Goal: Task Accomplishment & Management: Complete application form

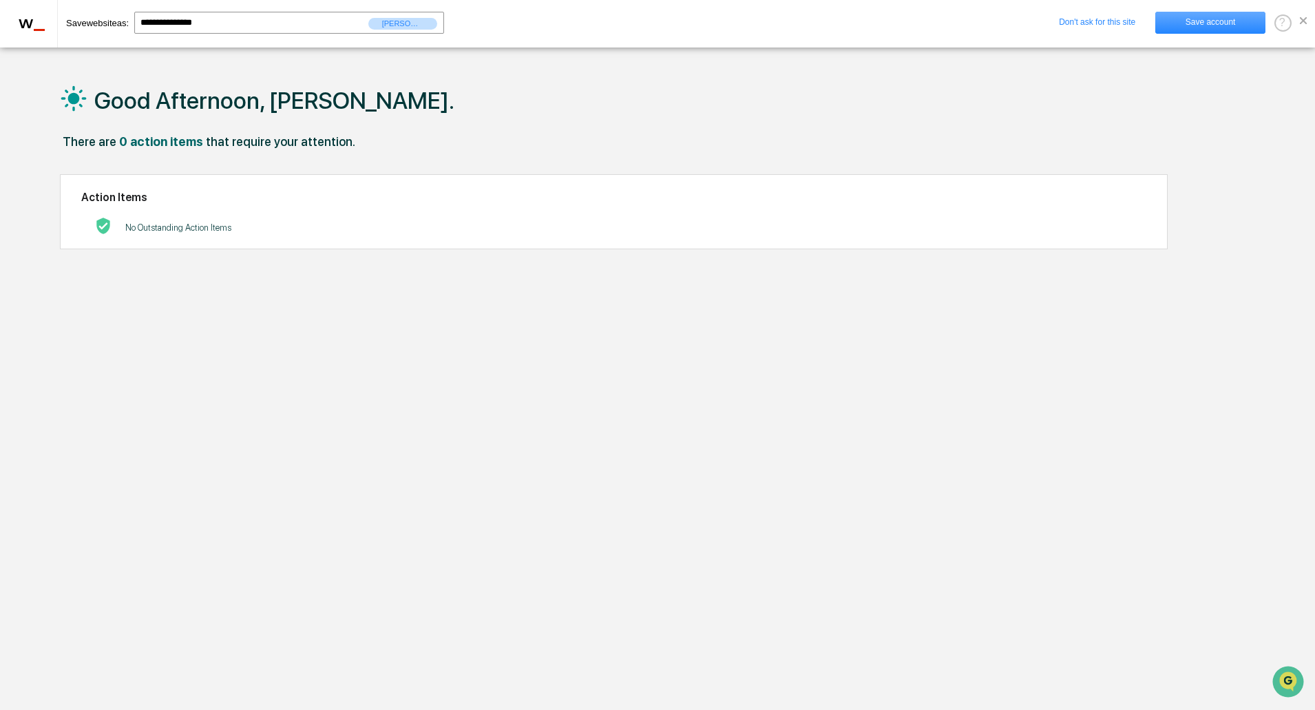
click at [1187, 17] on link "Save account" at bounding box center [1210, 23] width 110 height 22
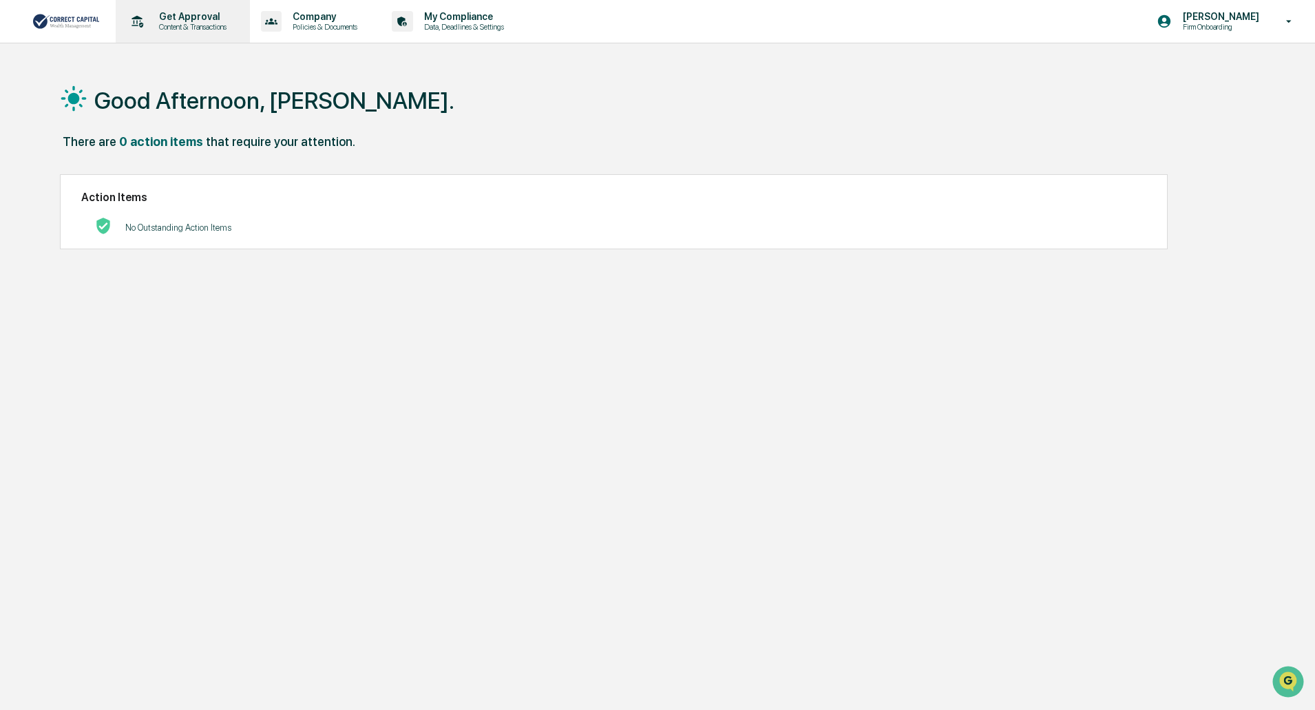
click at [196, 21] on p "Get Approval" at bounding box center [190, 16] width 85 height 11
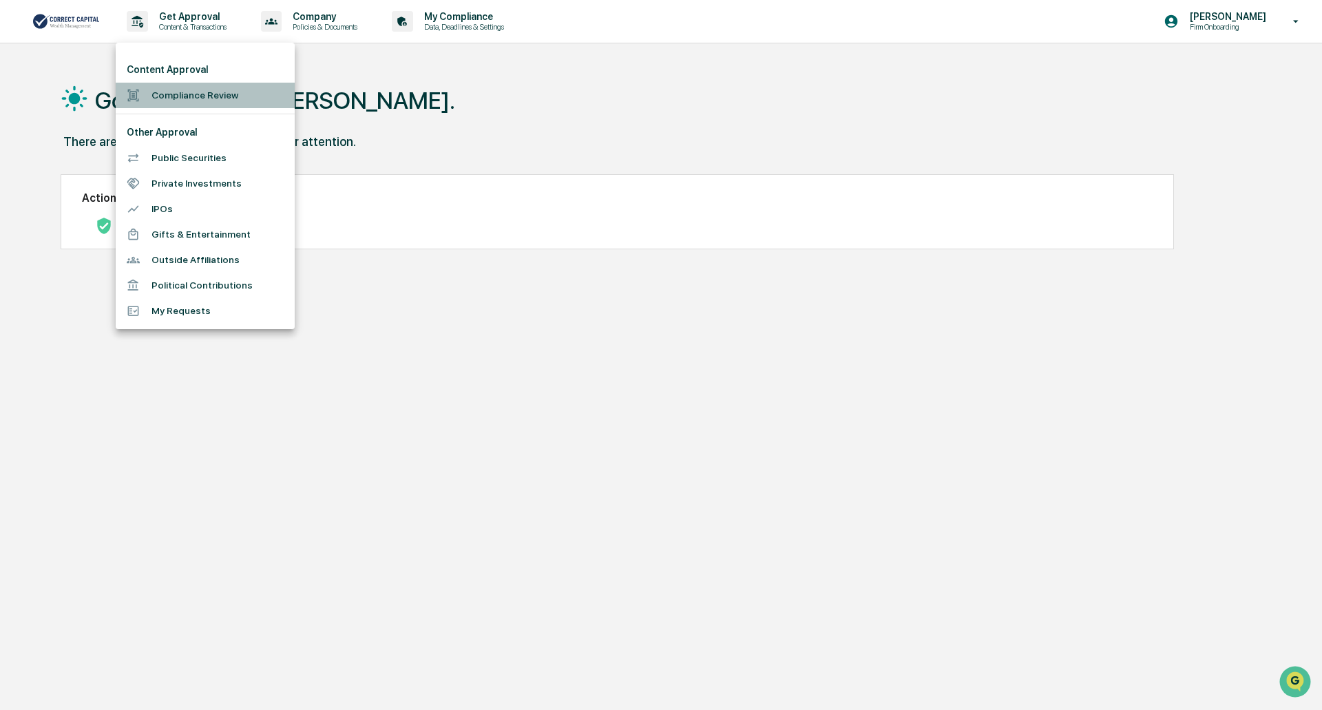
click at [186, 96] on li "Compliance Review" at bounding box center [205, 95] width 179 height 25
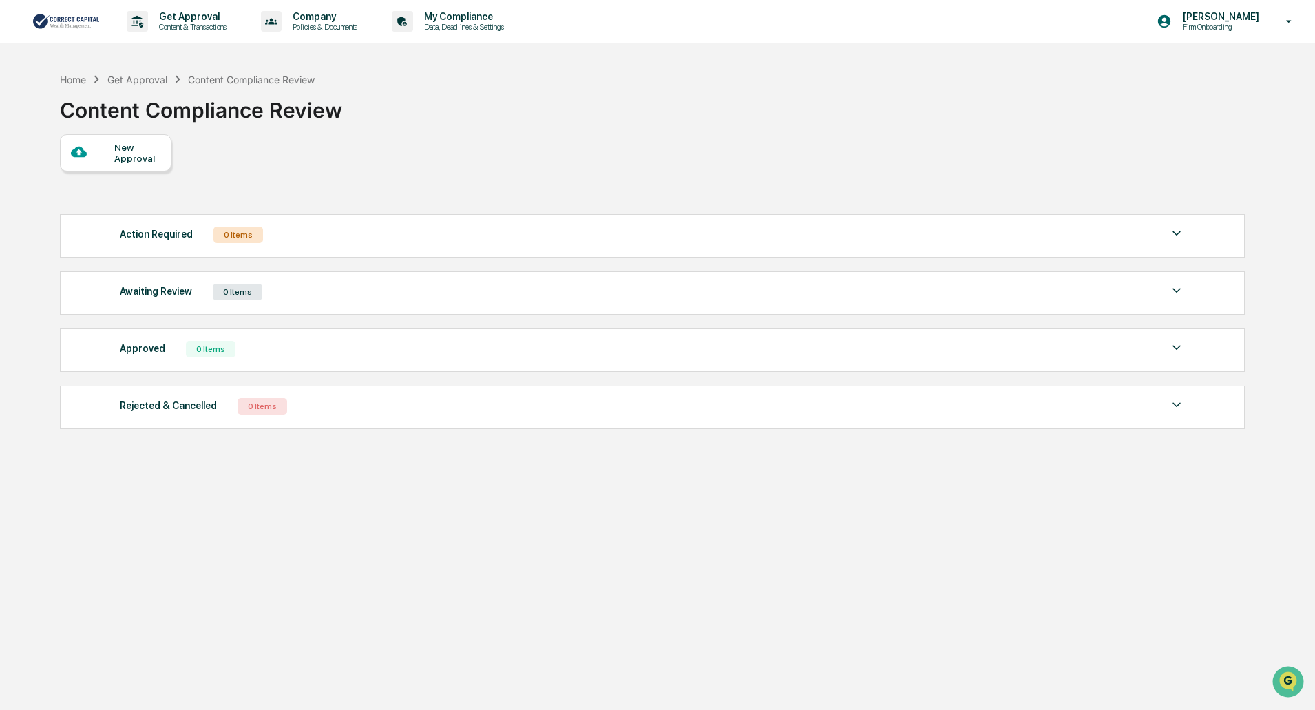
click at [138, 162] on div "New Approval" at bounding box center [137, 153] width 46 height 22
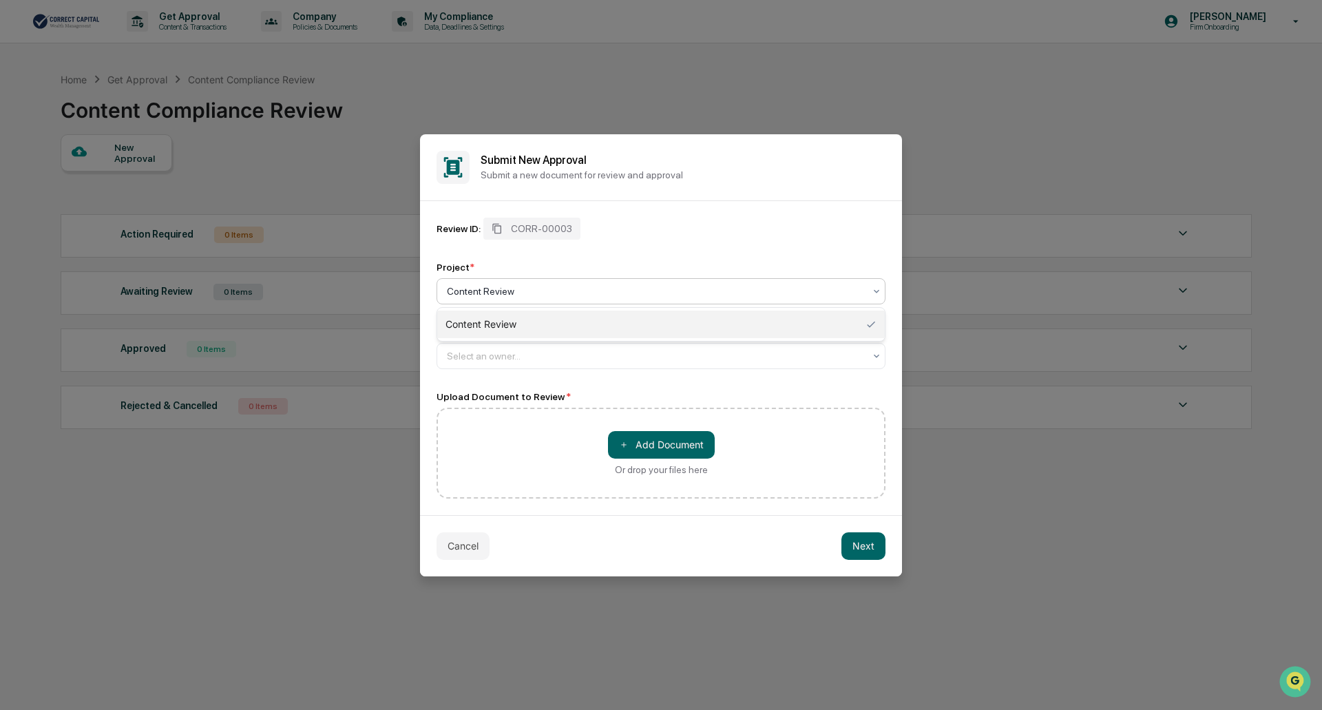
click at [518, 293] on div at bounding box center [655, 291] width 417 height 14
click at [520, 293] on div at bounding box center [655, 291] width 417 height 14
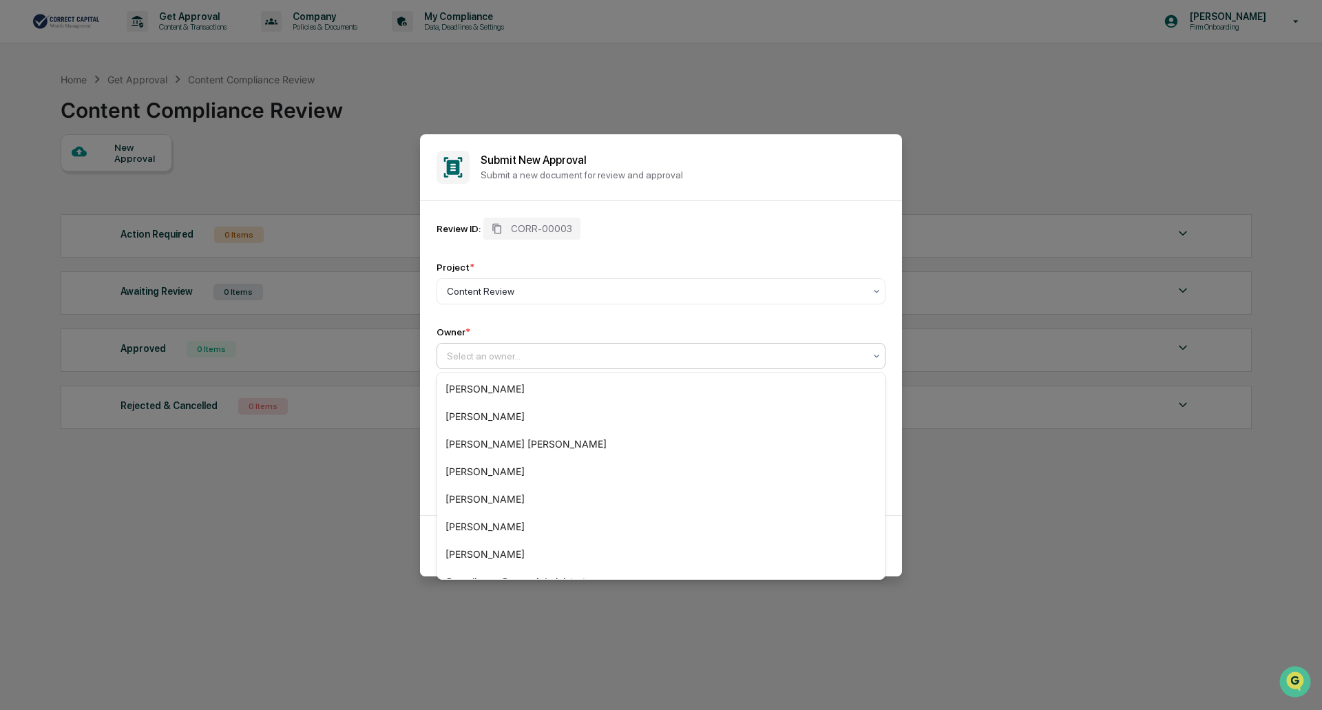
click at [515, 355] on div at bounding box center [655, 356] width 417 height 14
click at [582, 335] on div "Owner *" at bounding box center [660, 331] width 449 height 11
click at [574, 368] on div "Select an owner..." at bounding box center [660, 356] width 449 height 26
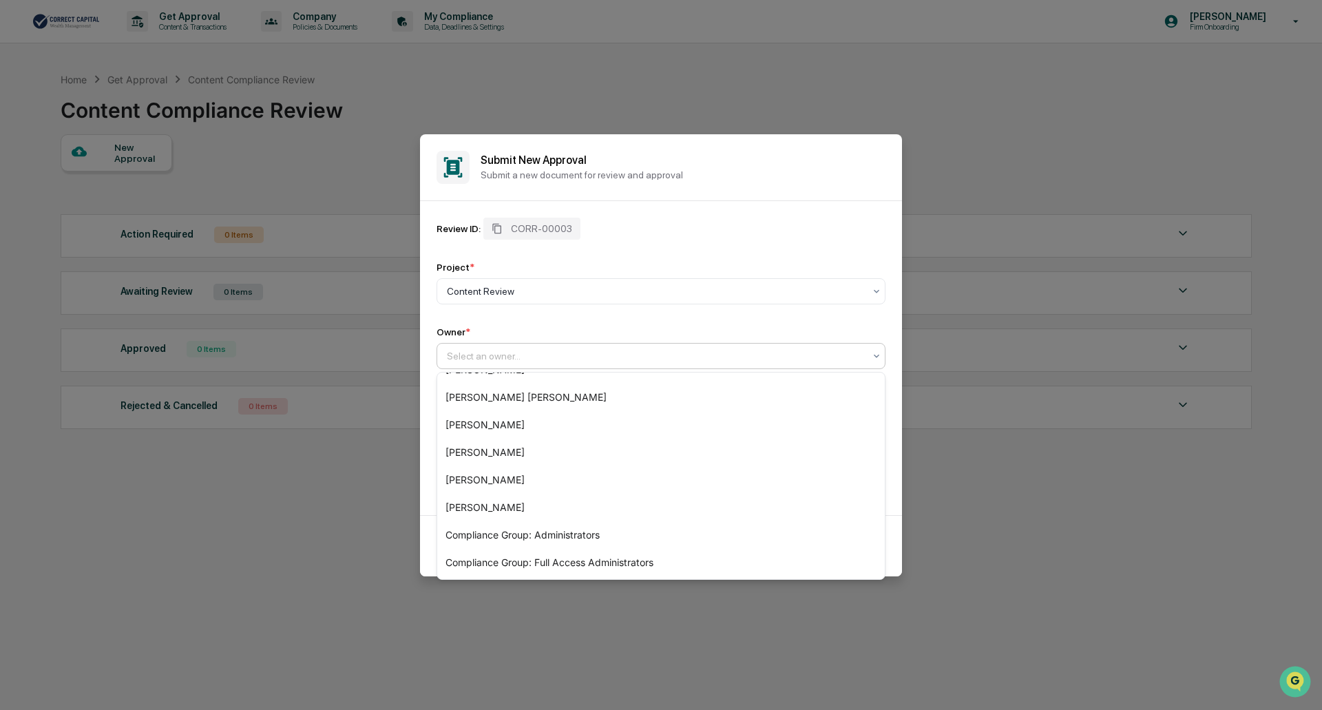
scroll to position [102, 0]
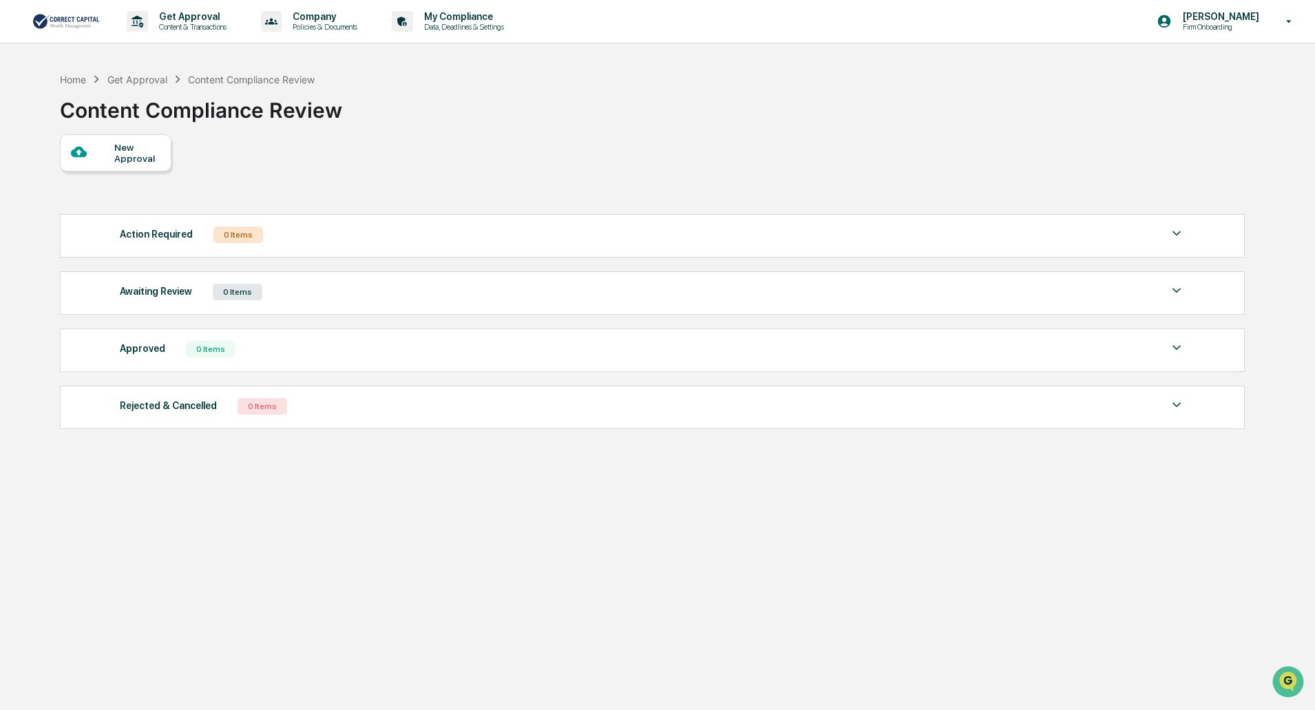
click at [135, 155] on div "New Approval" at bounding box center [137, 153] width 46 height 22
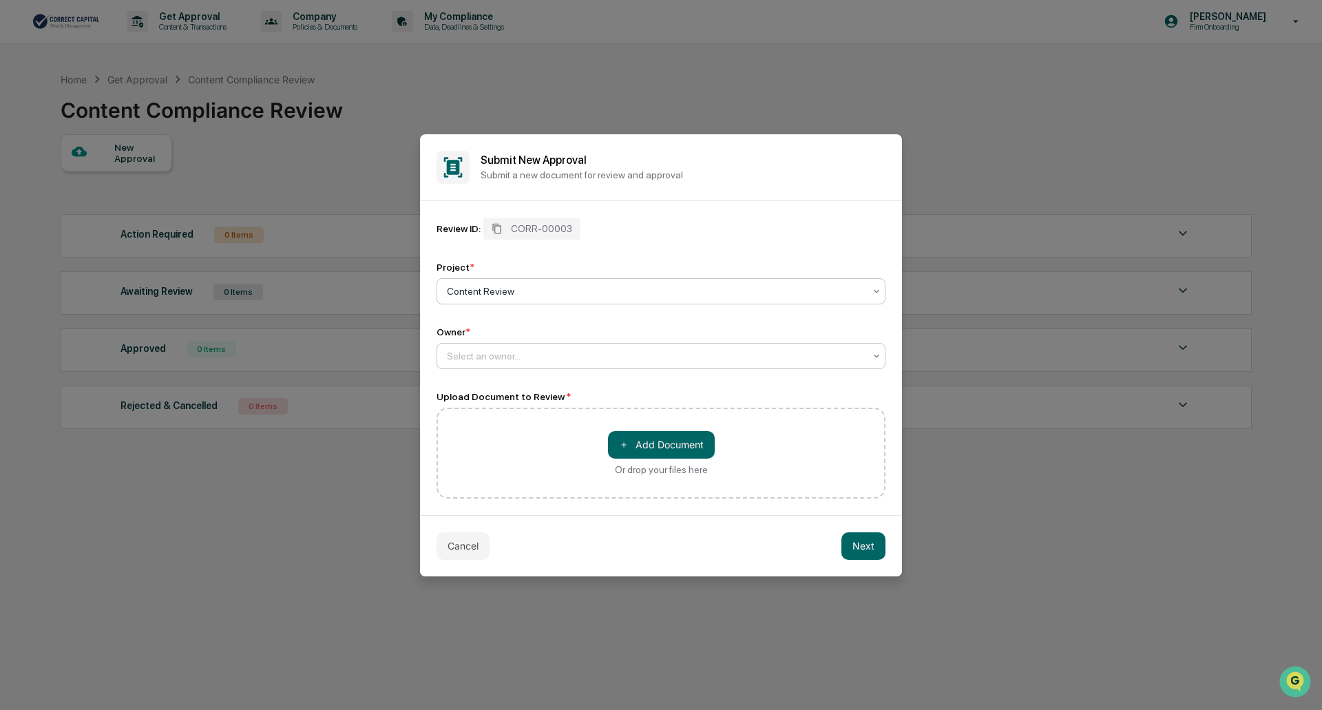
click at [562, 361] on div at bounding box center [655, 356] width 417 height 14
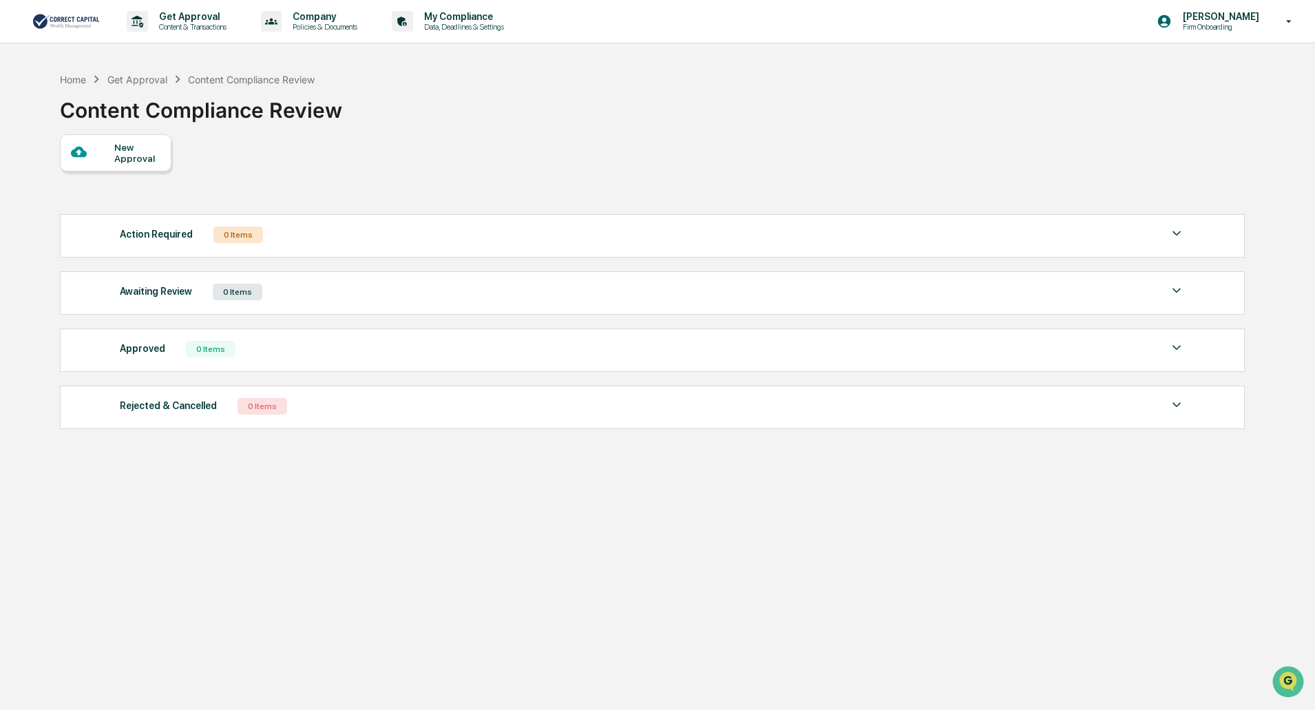
click at [129, 148] on div "New Approval" at bounding box center [137, 153] width 46 height 22
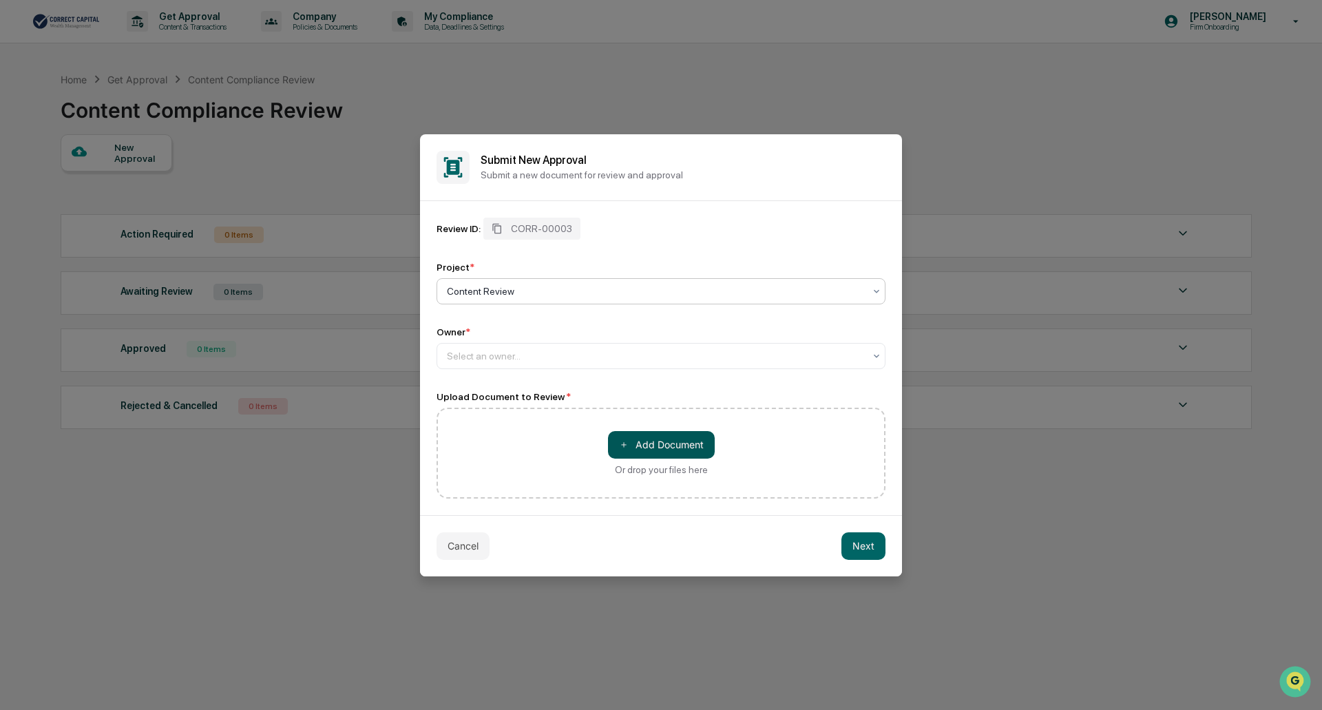
click at [680, 447] on button "＋ Add Document" at bounding box center [661, 445] width 107 height 28
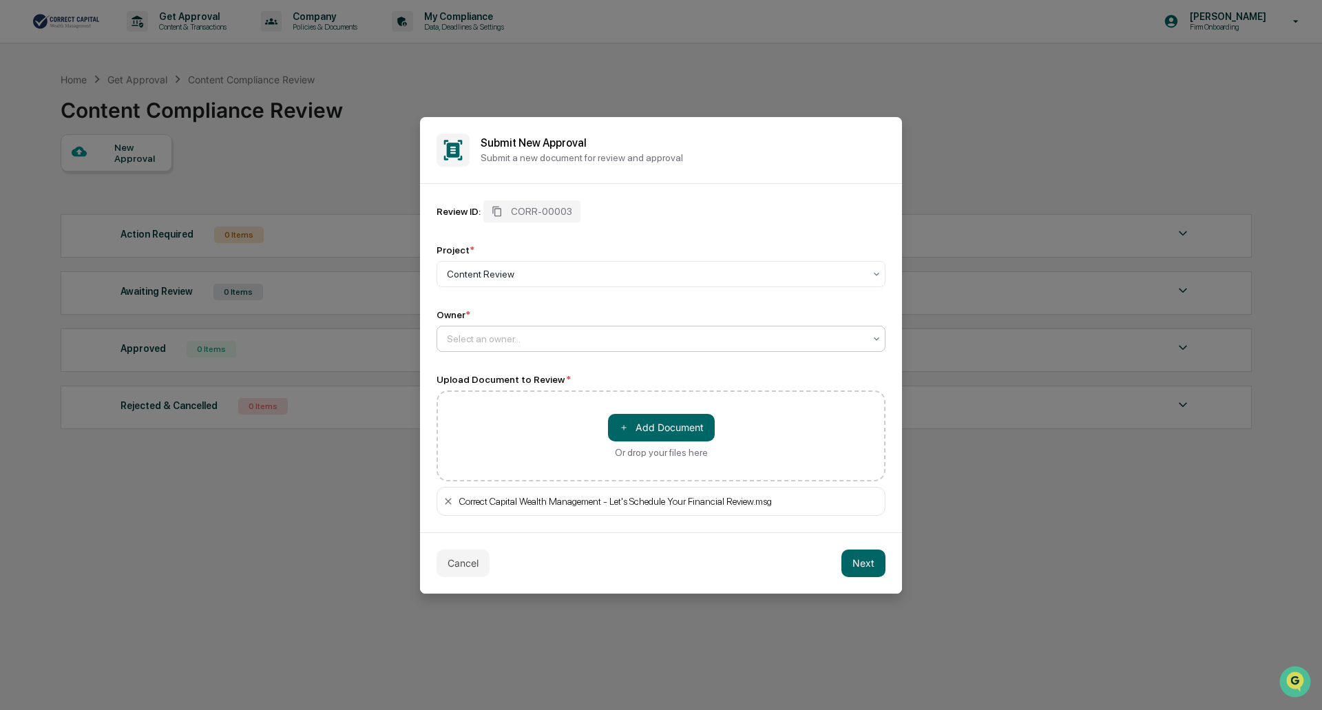
click at [475, 340] on div at bounding box center [655, 339] width 417 height 14
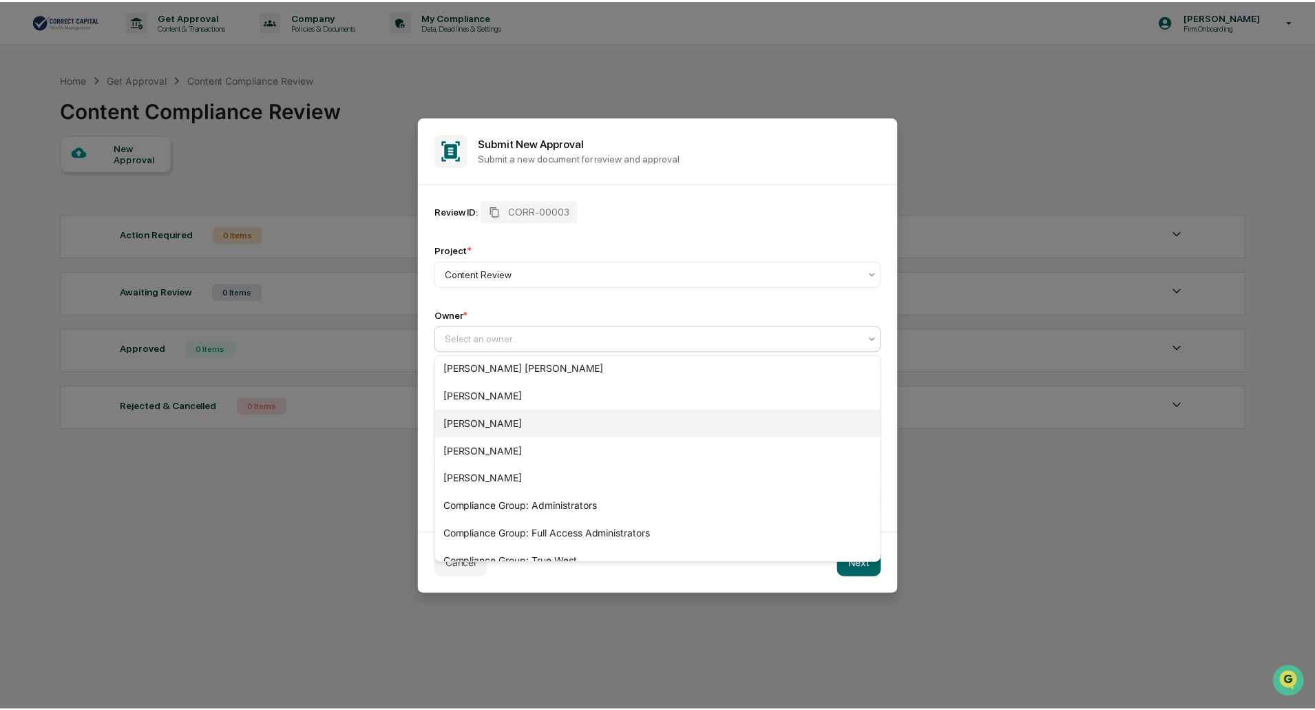
scroll to position [69, 0]
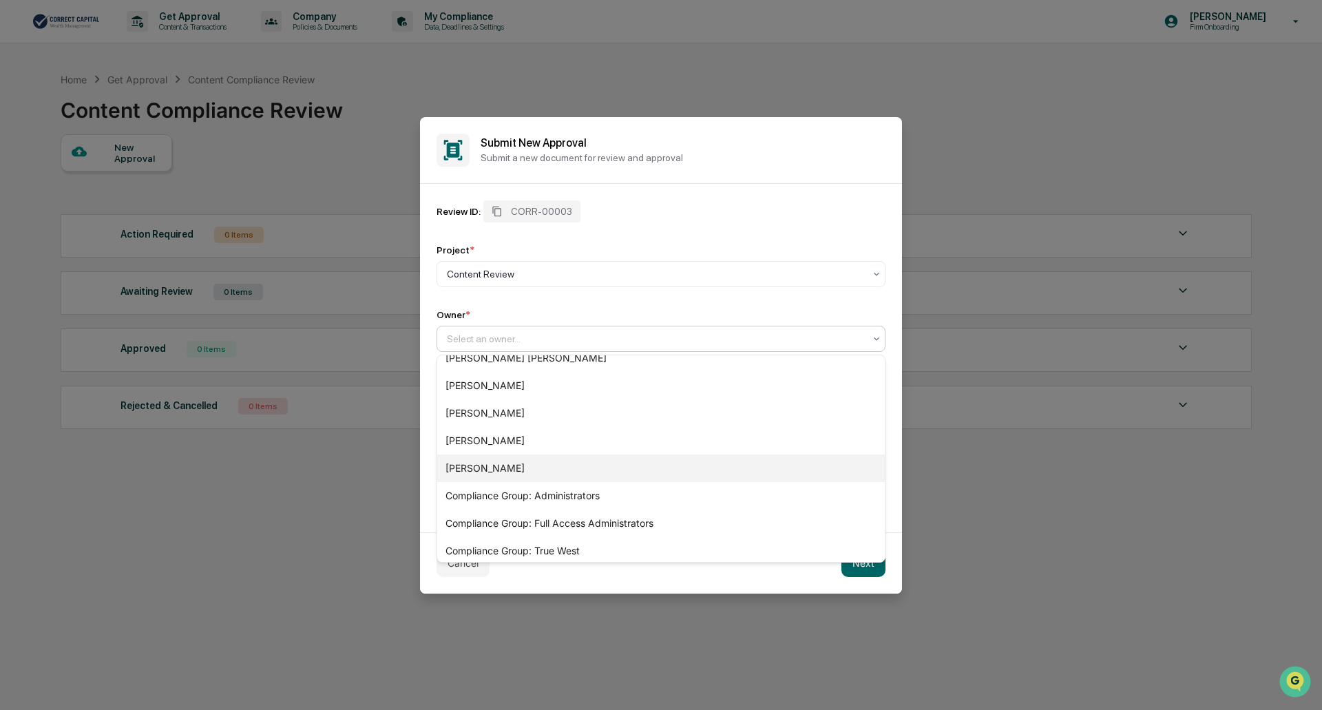
click at [512, 467] on div "[PERSON_NAME]" at bounding box center [660, 468] width 447 height 28
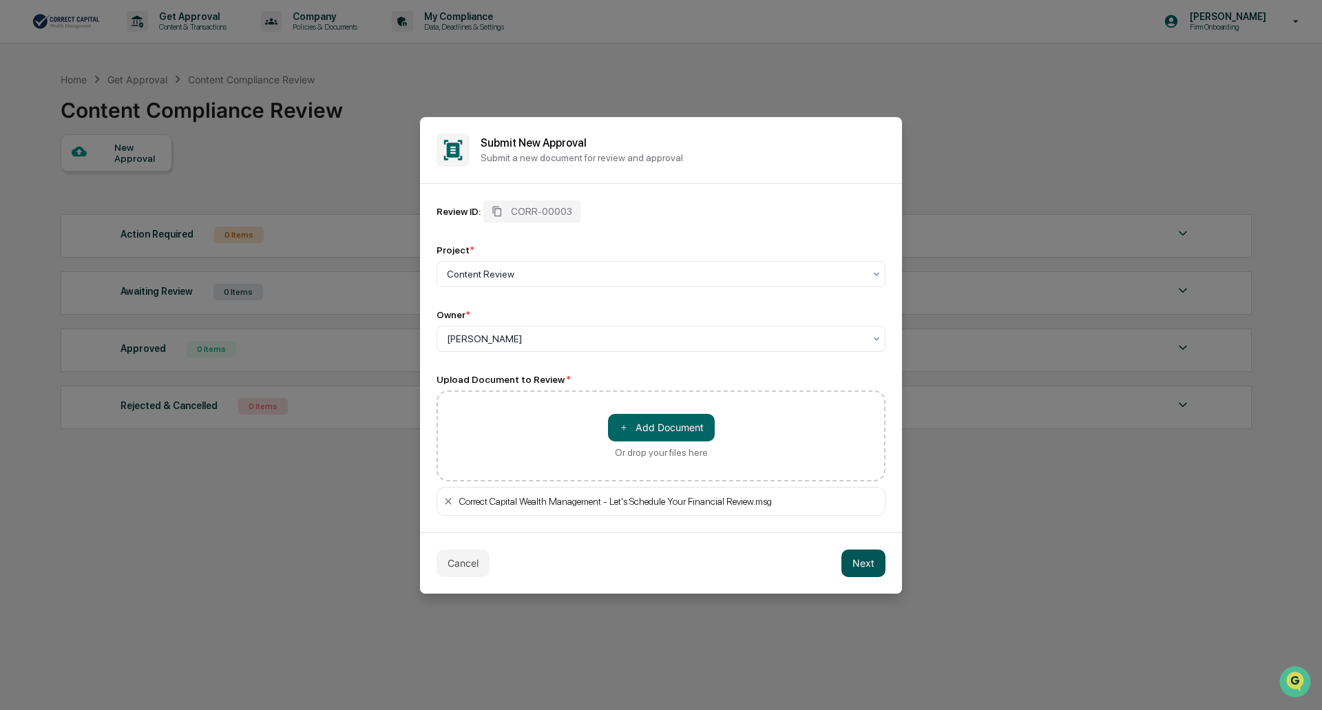
click at [867, 567] on button "Next" at bounding box center [863, 563] width 44 height 28
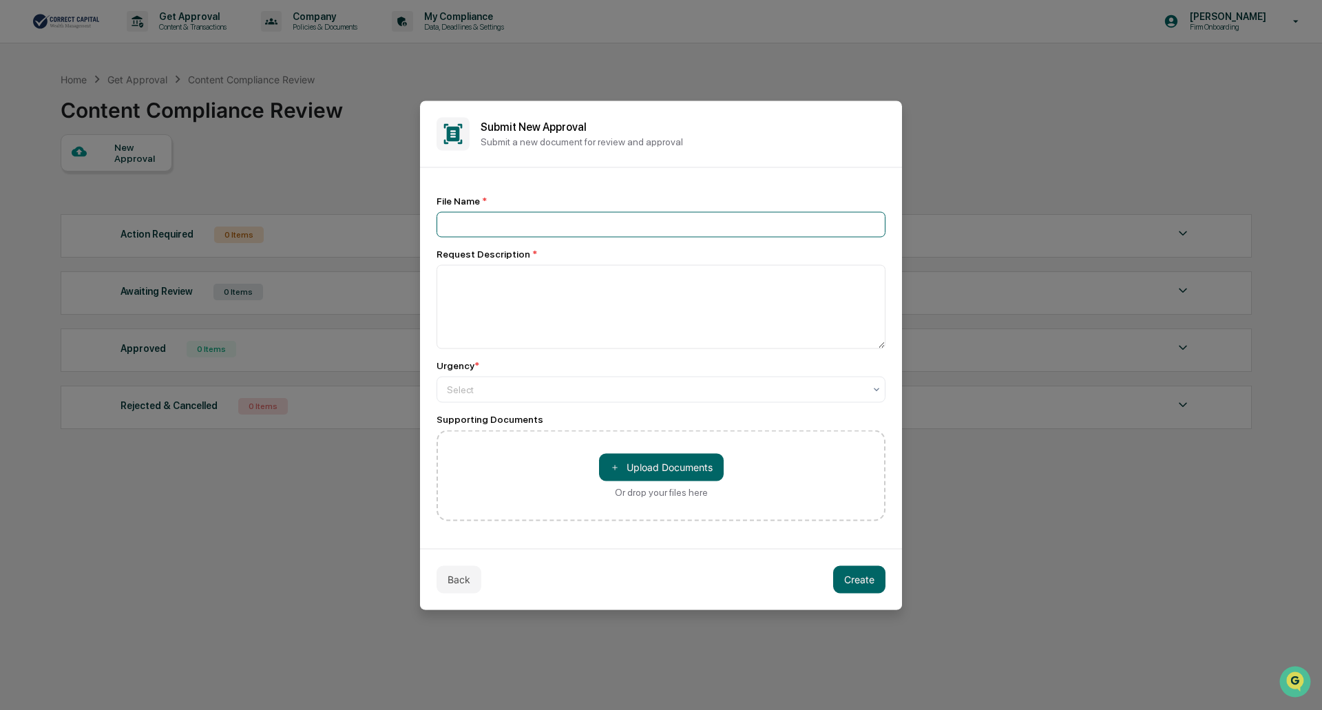
click at [492, 230] on input at bounding box center [660, 223] width 449 height 25
type input "**********"
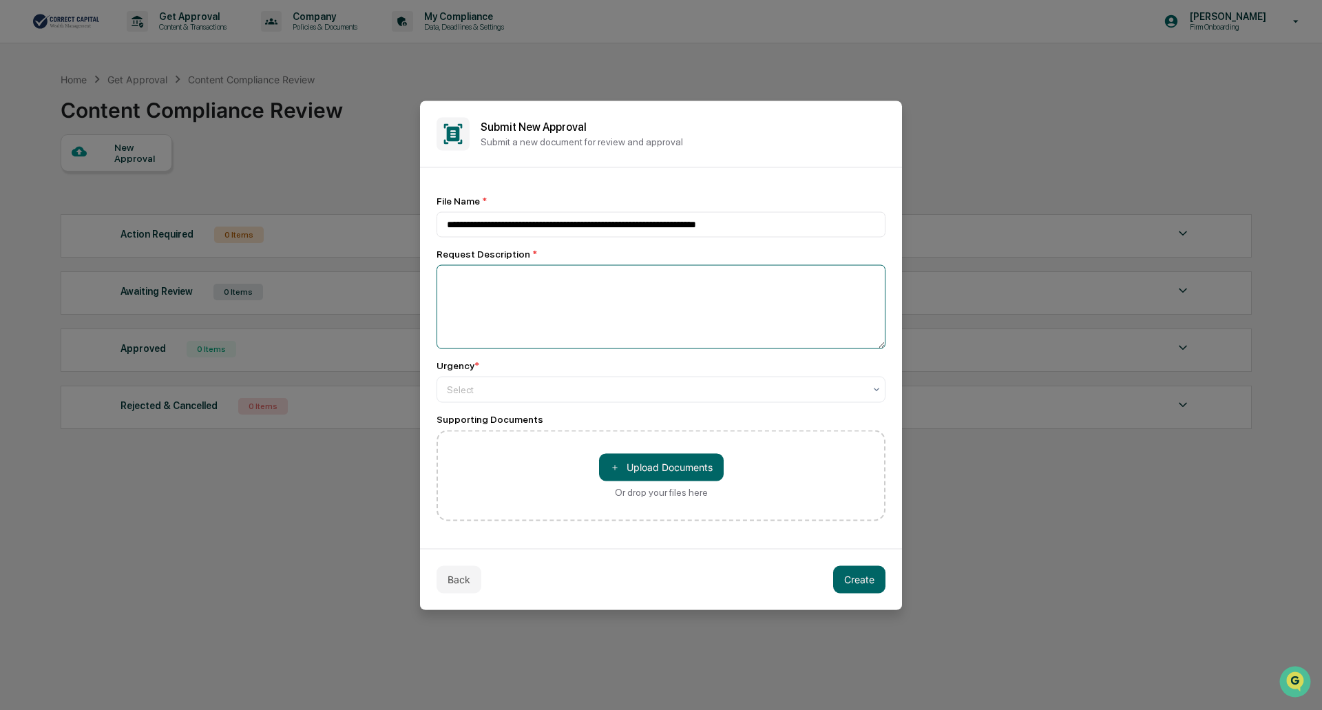
click at [526, 296] on textarea at bounding box center [660, 306] width 449 height 84
type textarea "**********"
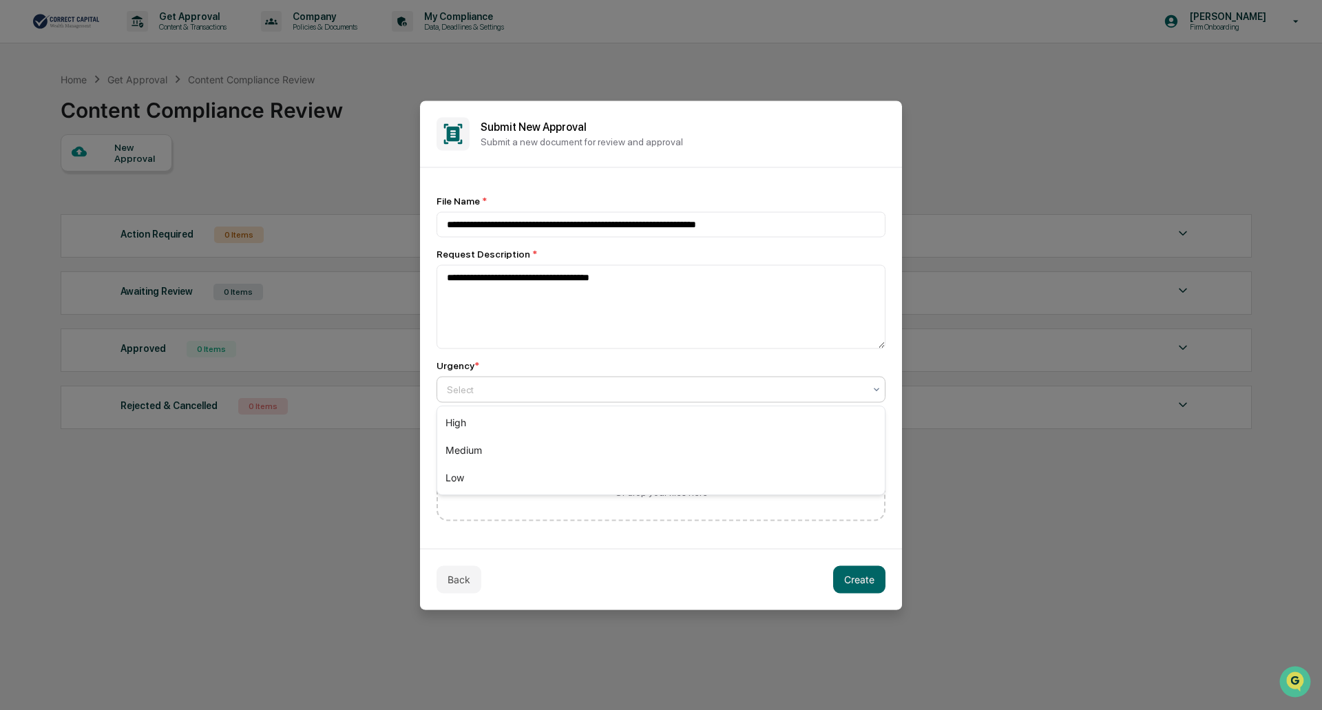
click at [621, 389] on div at bounding box center [655, 389] width 417 height 14
drag, startPoint x: 510, startPoint y: 423, endPoint x: 513, endPoint y: 435, distance: 12.0
click at [510, 423] on div "High" at bounding box center [660, 423] width 447 height 28
drag, startPoint x: 519, startPoint y: 485, endPoint x: 534, endPoint y: 489, distance: 15.7
click at [525, 486] on div "＋ Upload Documents Or drop your files here" at bounding box center [660, 475] width 449 height 91
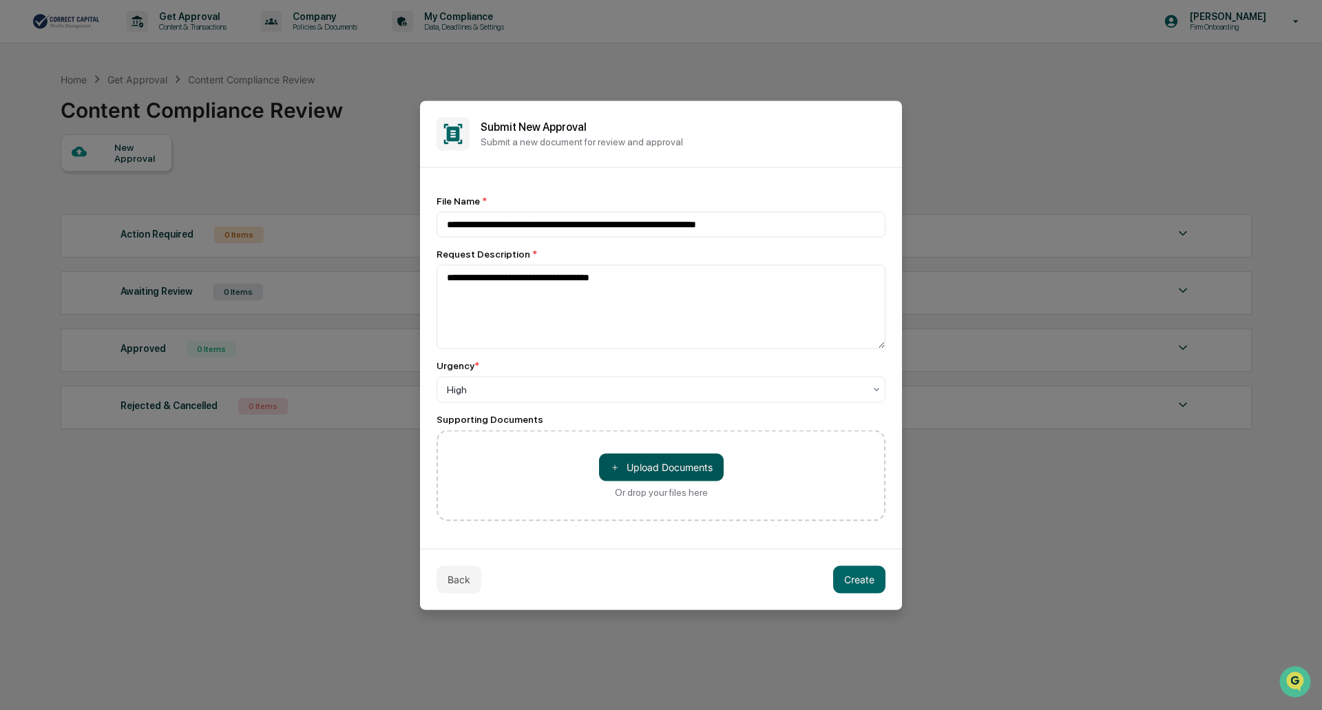
click at [681, 465] on button "＋ Upload Documents" at bounding box center [661, 467] width 125 height 28
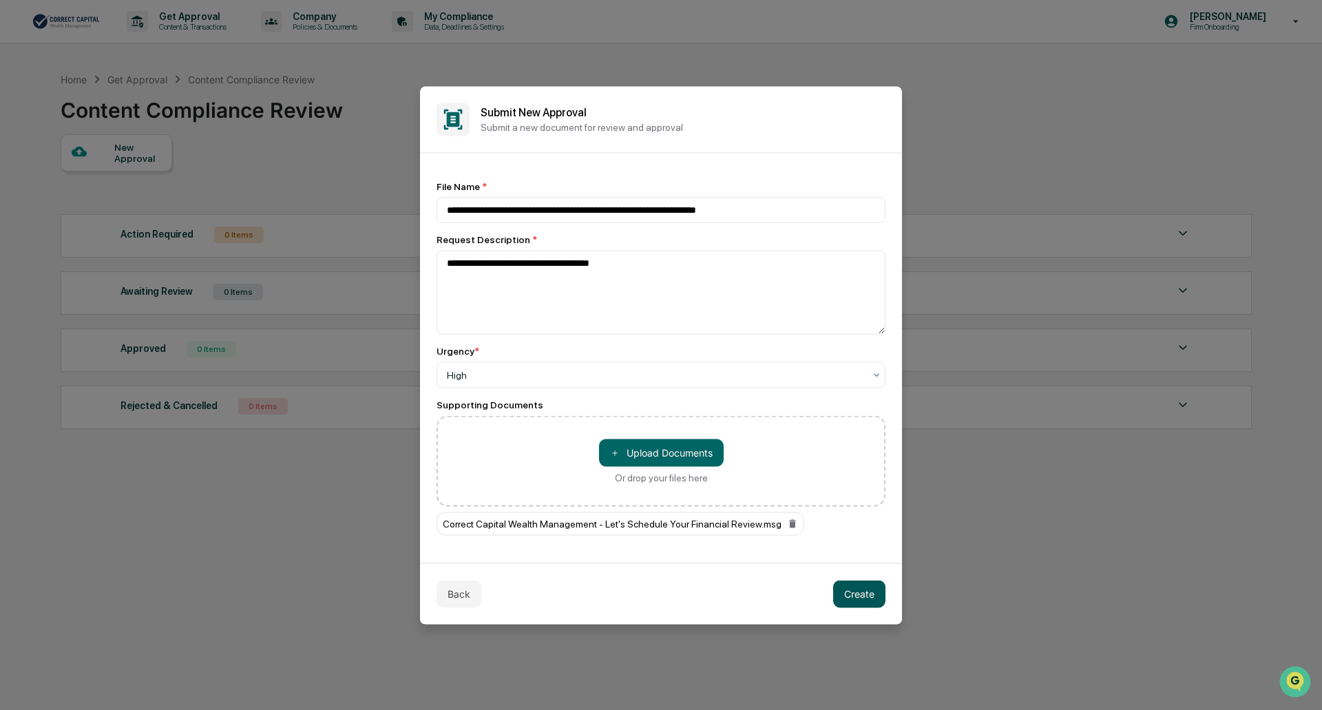
click at [882, 598] on button "Create" at bounding box center [859, 594] width 52 height 28
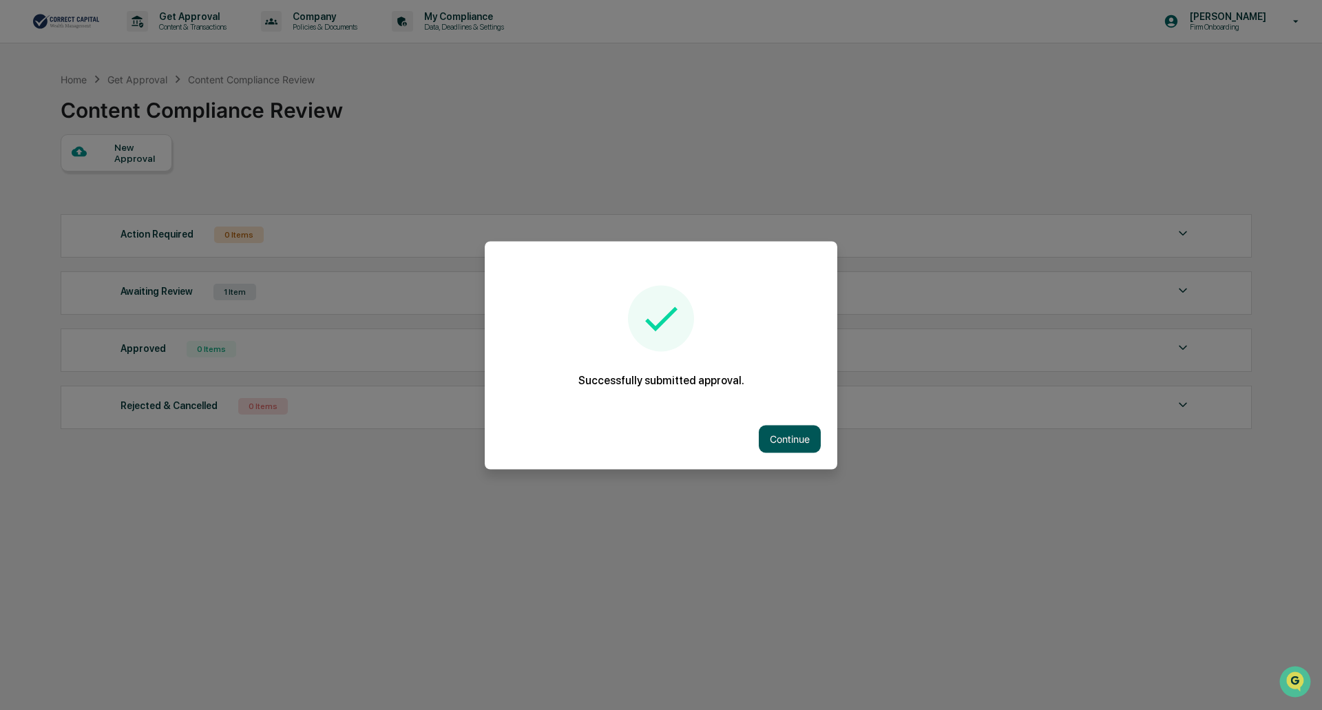
click at [797, 438] on button "Continue" at bounding box center [790, 439] width 62 height 28
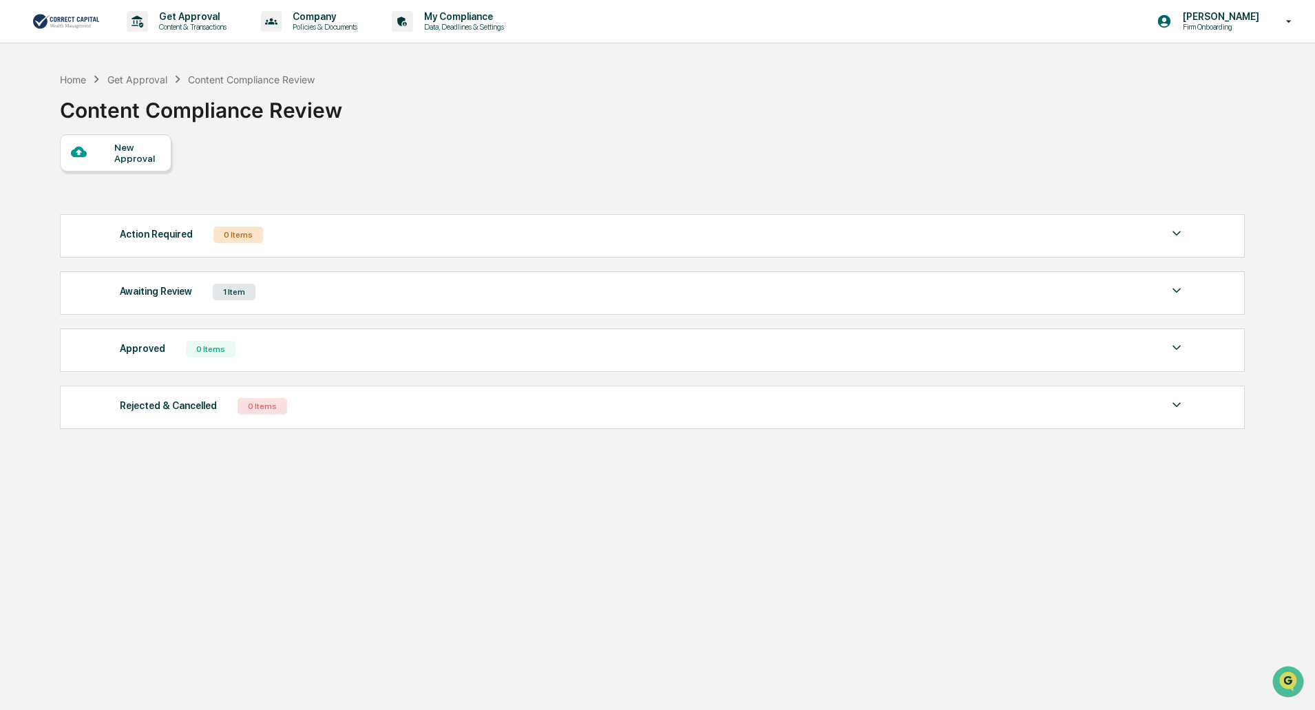
click at [119, 77] on div "Get Approval" at bounding box center [137, 80] width 60 height 12
click at [65, 79] on div "Home" at bounding box center [73, 80] width 26 height 12
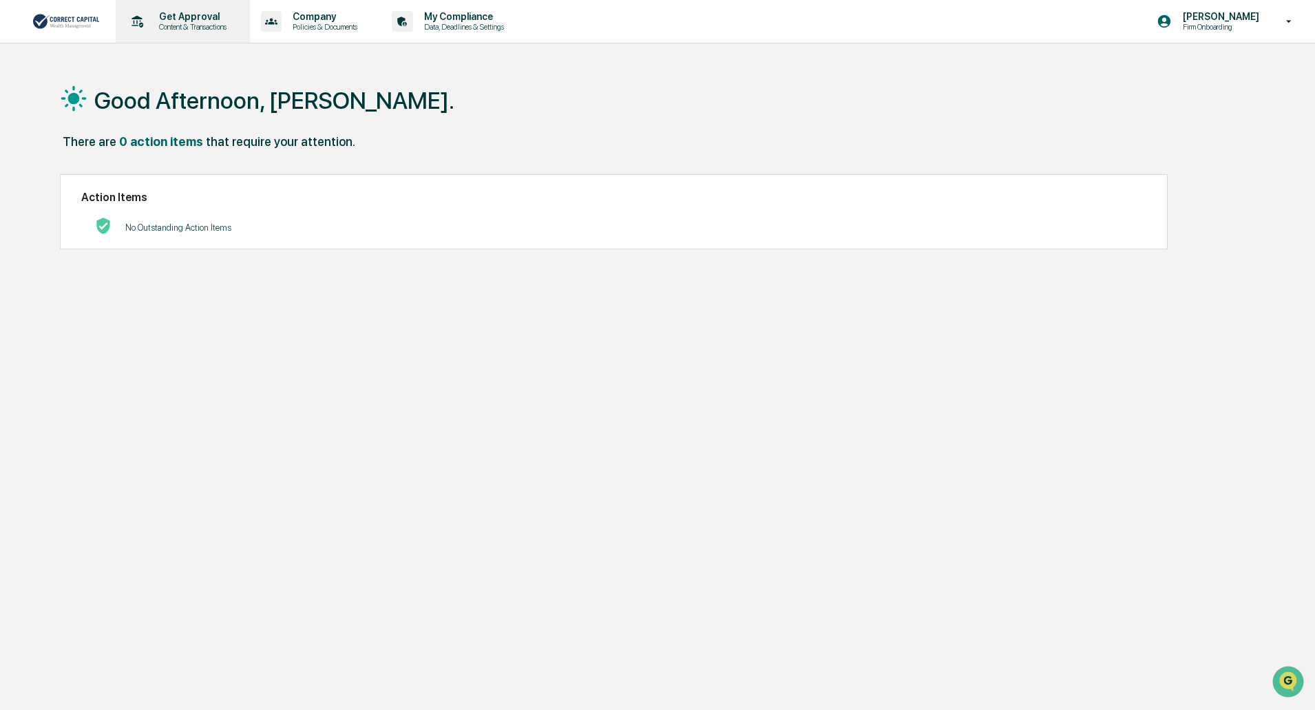
click at [177, 17] on p "Get Approval" at bounding box center [190, 16] width 85 height 11
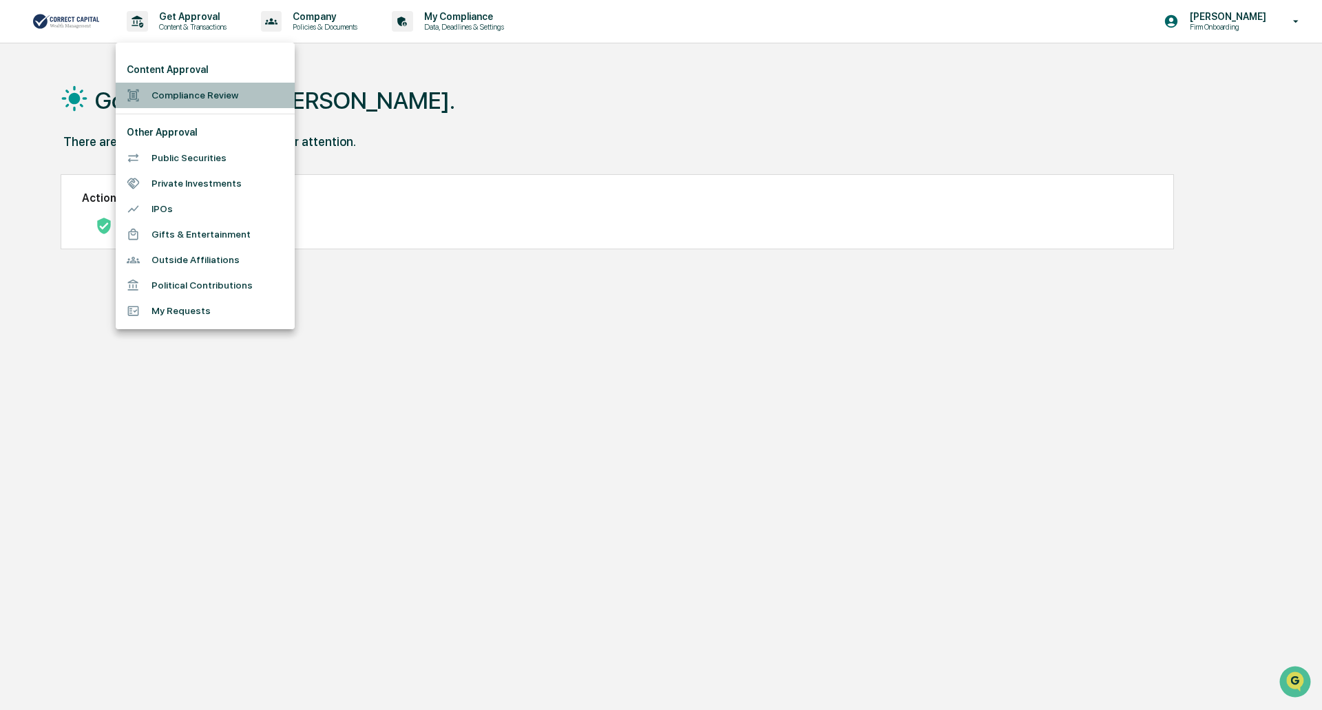
click at [170, 101] on li "Compliance Review" at bounding box center [205, 95] width 179 height 25
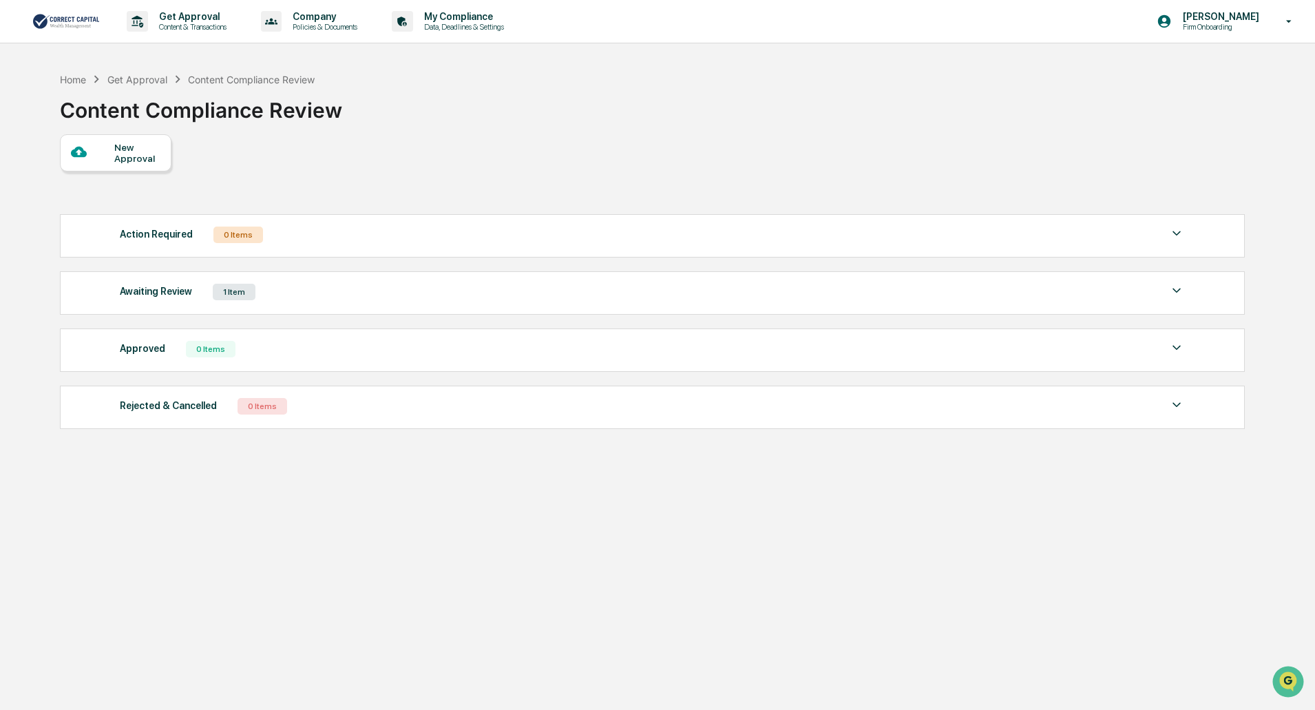
click at [243, 293] on div "1 Item" at bounding box center [234, 292] width 43 height 17
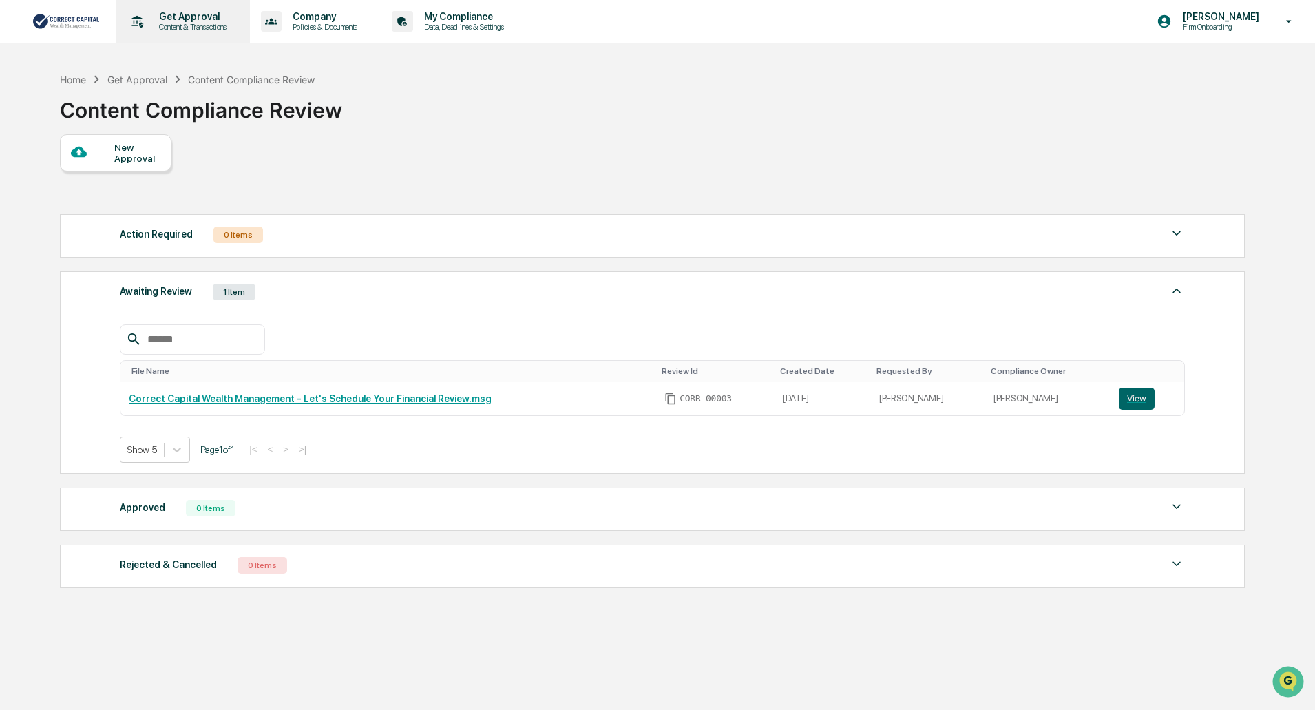
click at [172, 21] on p "Get Approval" at bounding box center [190, 16] width 85 height 11
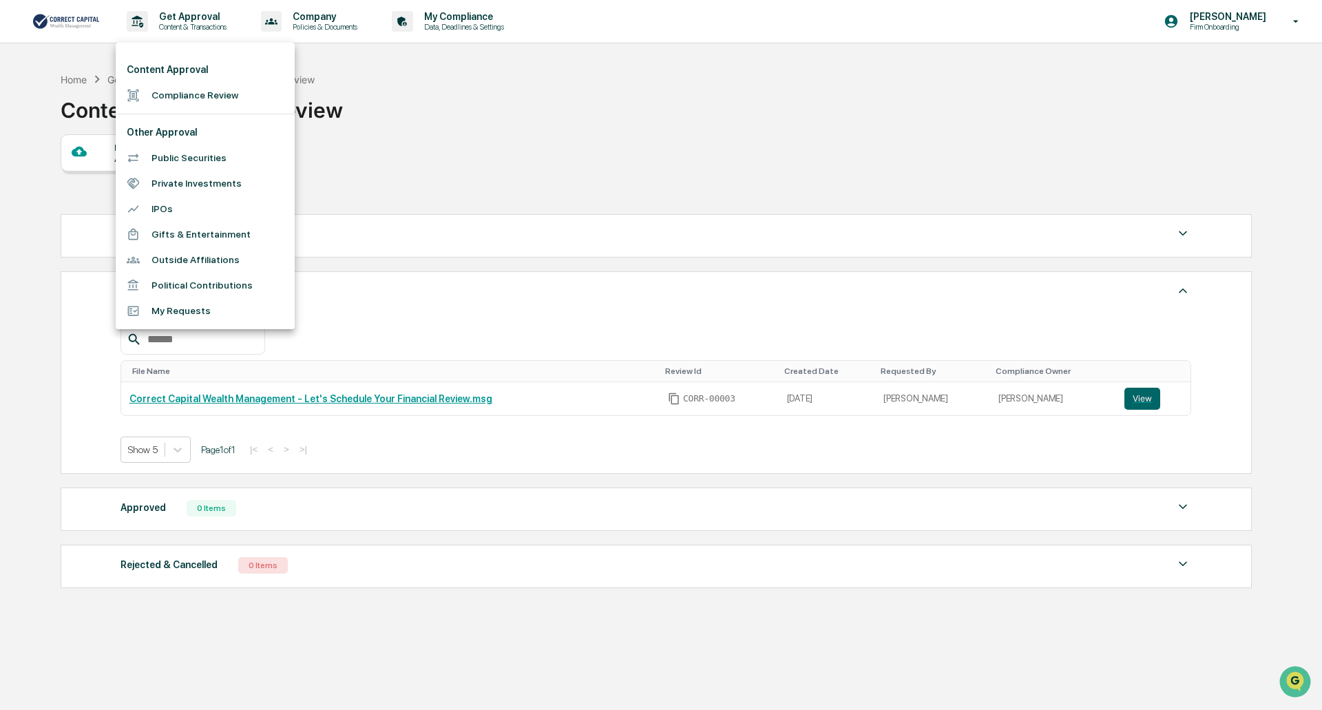
click at [179, 25] on div at bounding box center [661, 355] width 1322 height 710
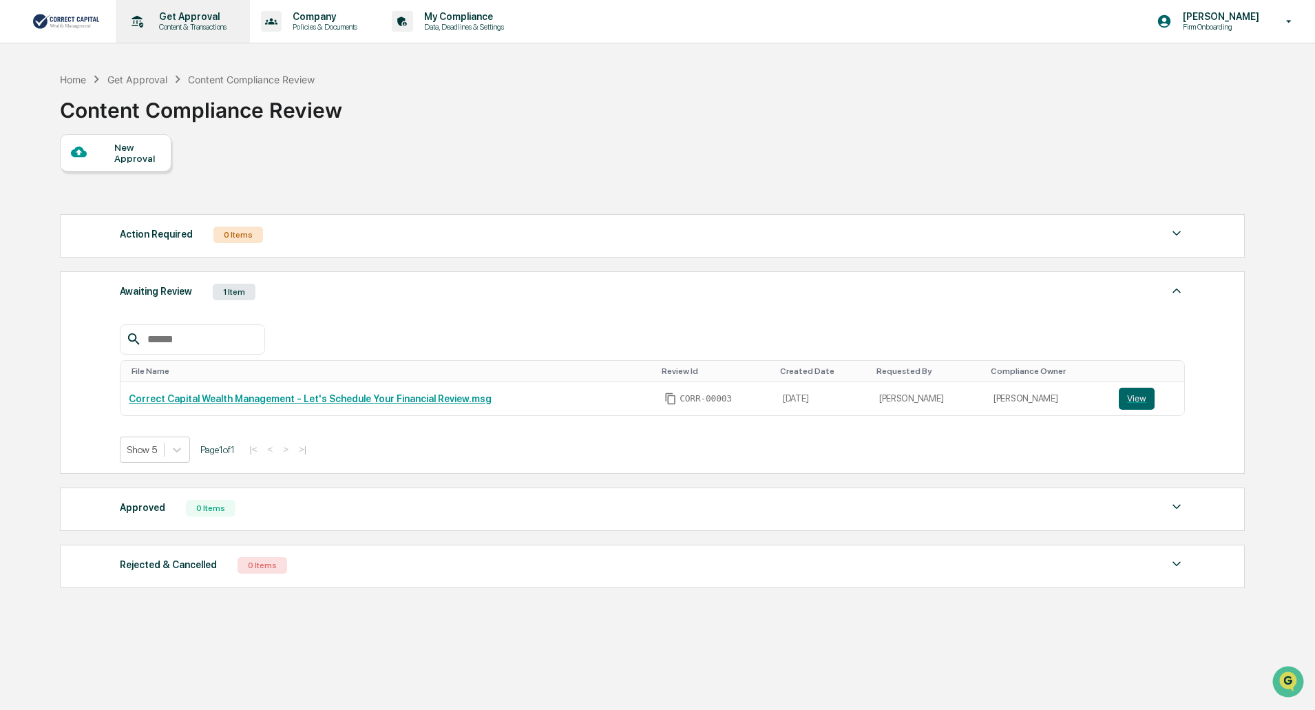
click at [174, 26] on p "Content & Transactions" at bounding box center [190, 27] width 85 height 10
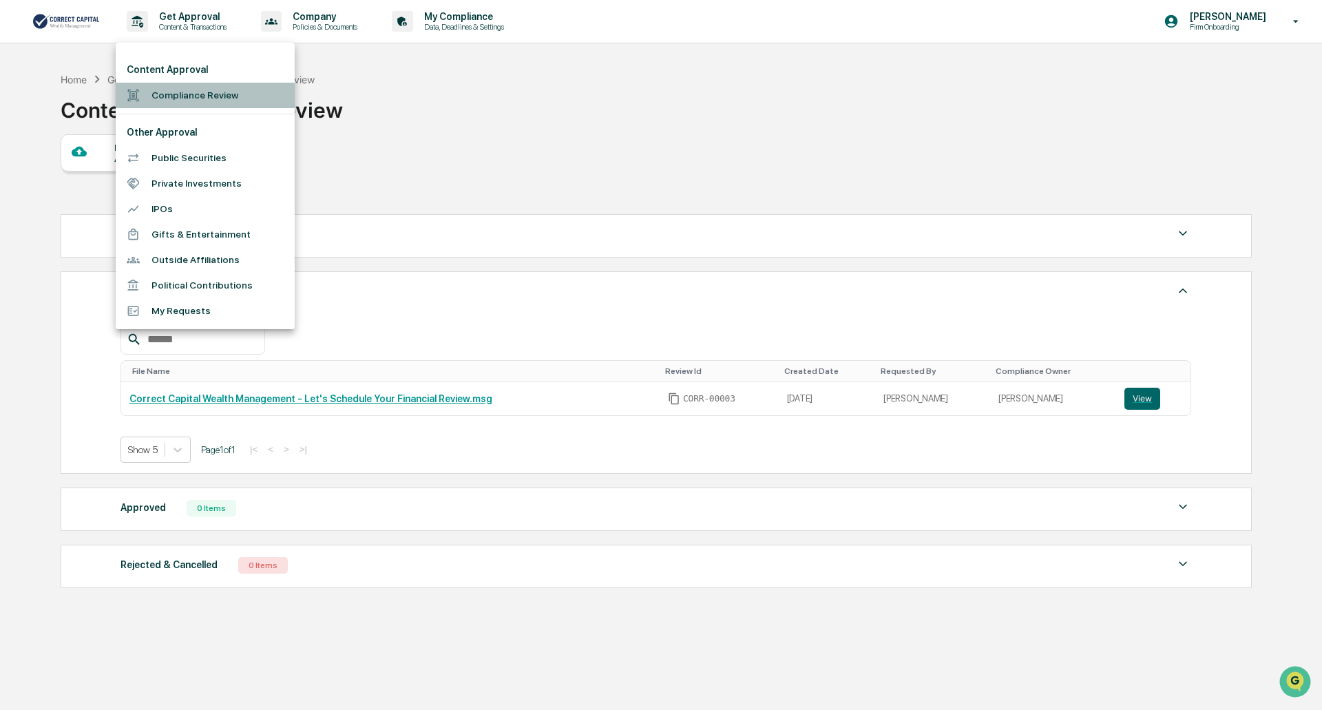
click at [170, 94] on li "Compliance Review" at bounding box center [205, 95] width 179 height 25
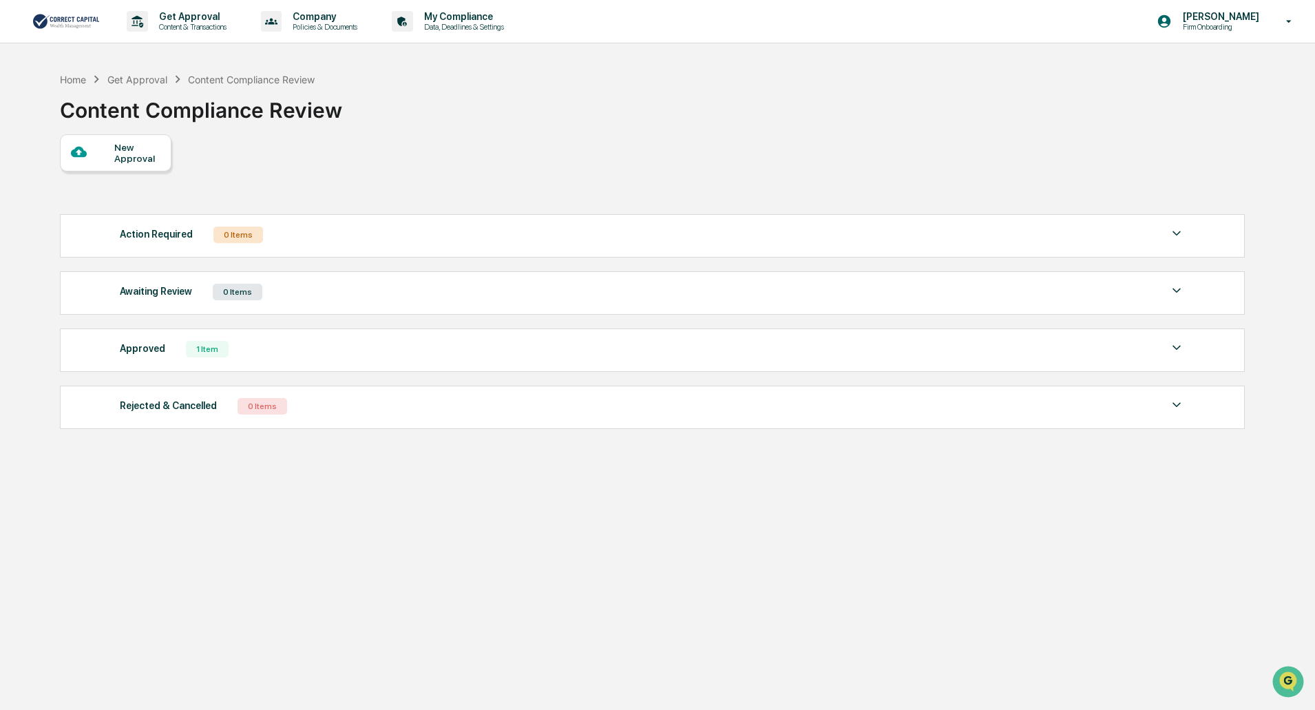
click at [221, 350] on div "1 Item" at bounding box center [207, 349] width 43 height 17
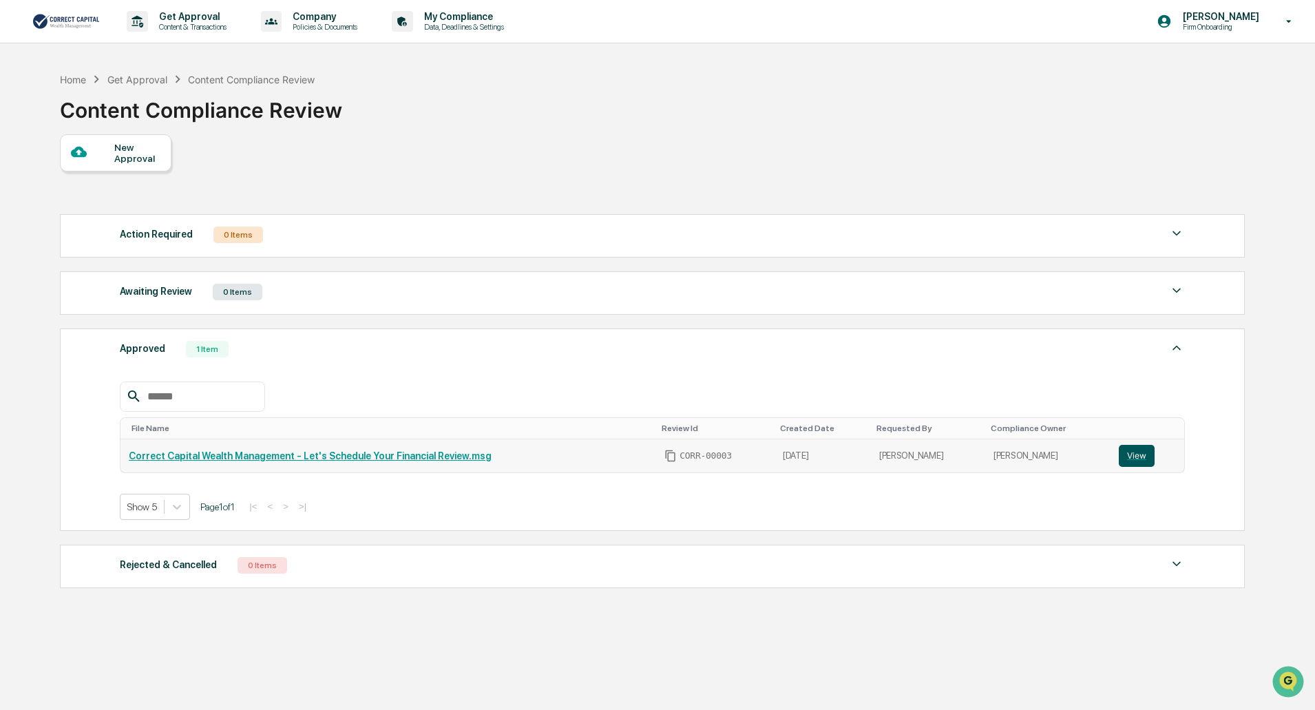
click at [1137, 451] on button "View" at bounding box center [1137, 456] width 36 height 22
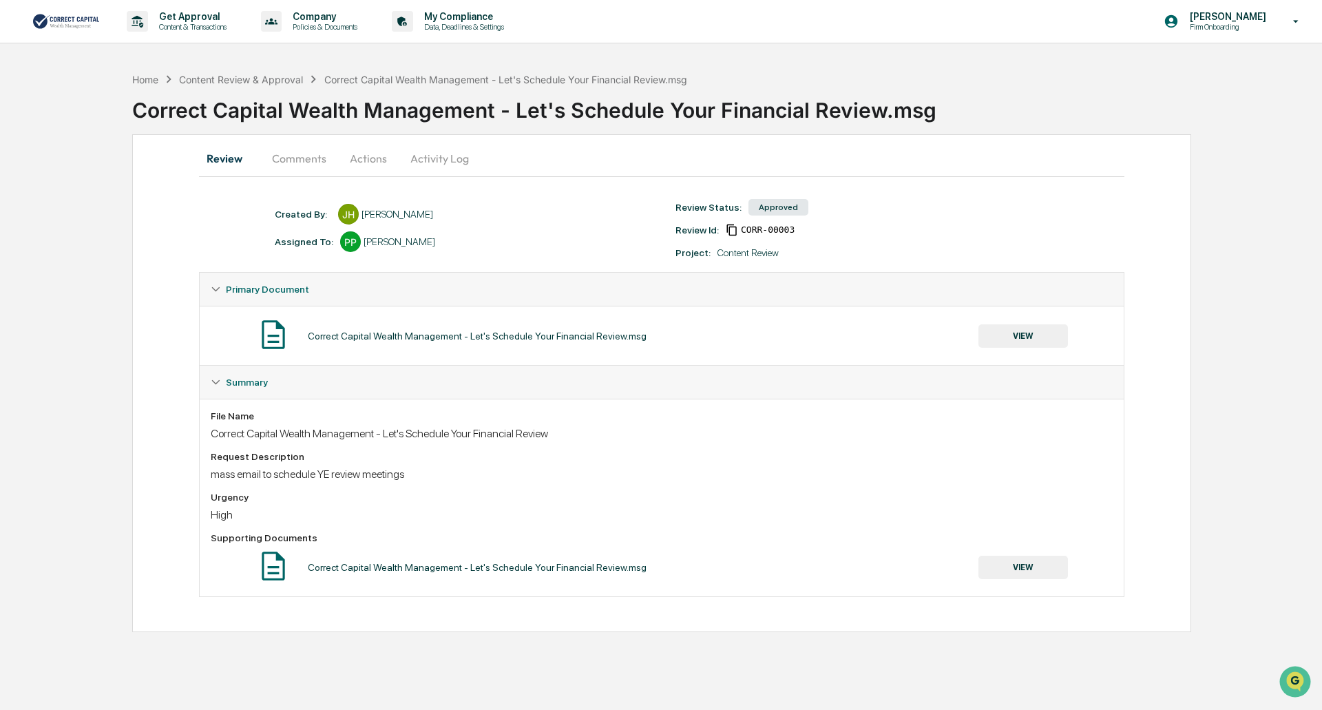
click at [310, 160] on button "Comments" at bounding box center [299, 158] width 76 height 33
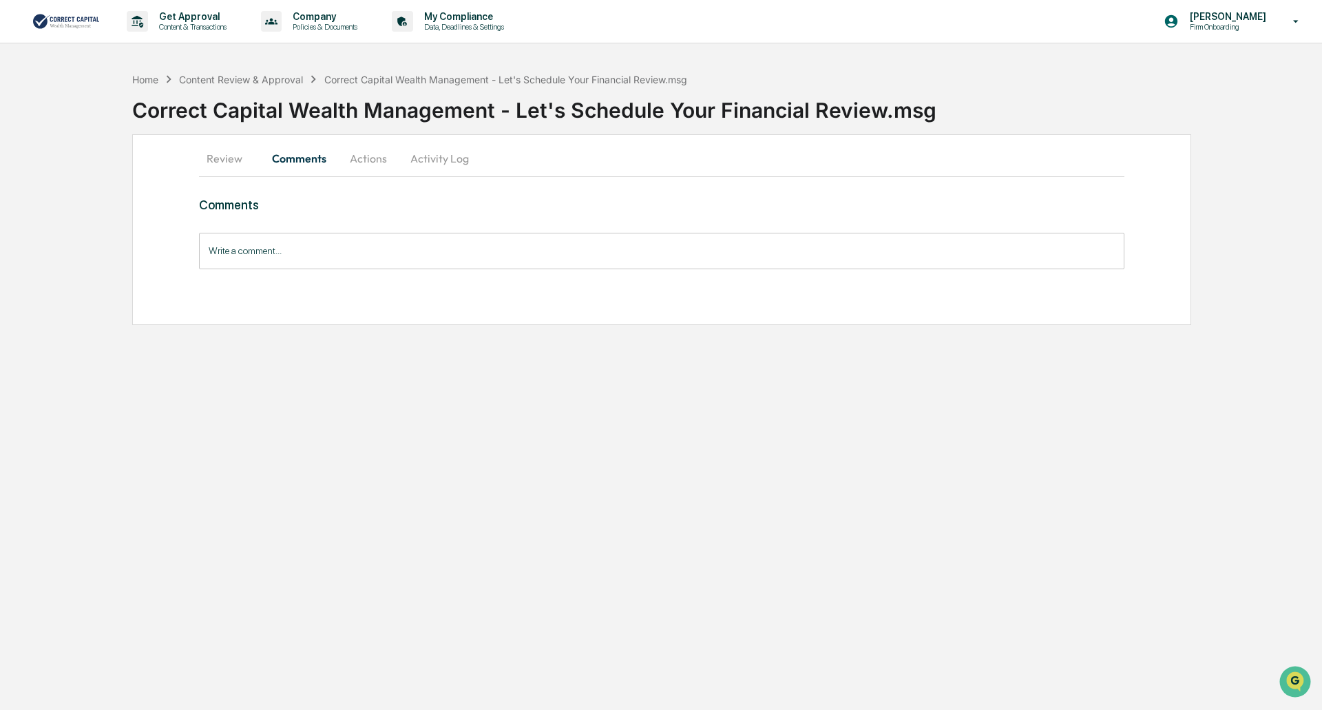
click at [362, 157] on button "Actions" at bounding box center [368, 158] width 62 height 33
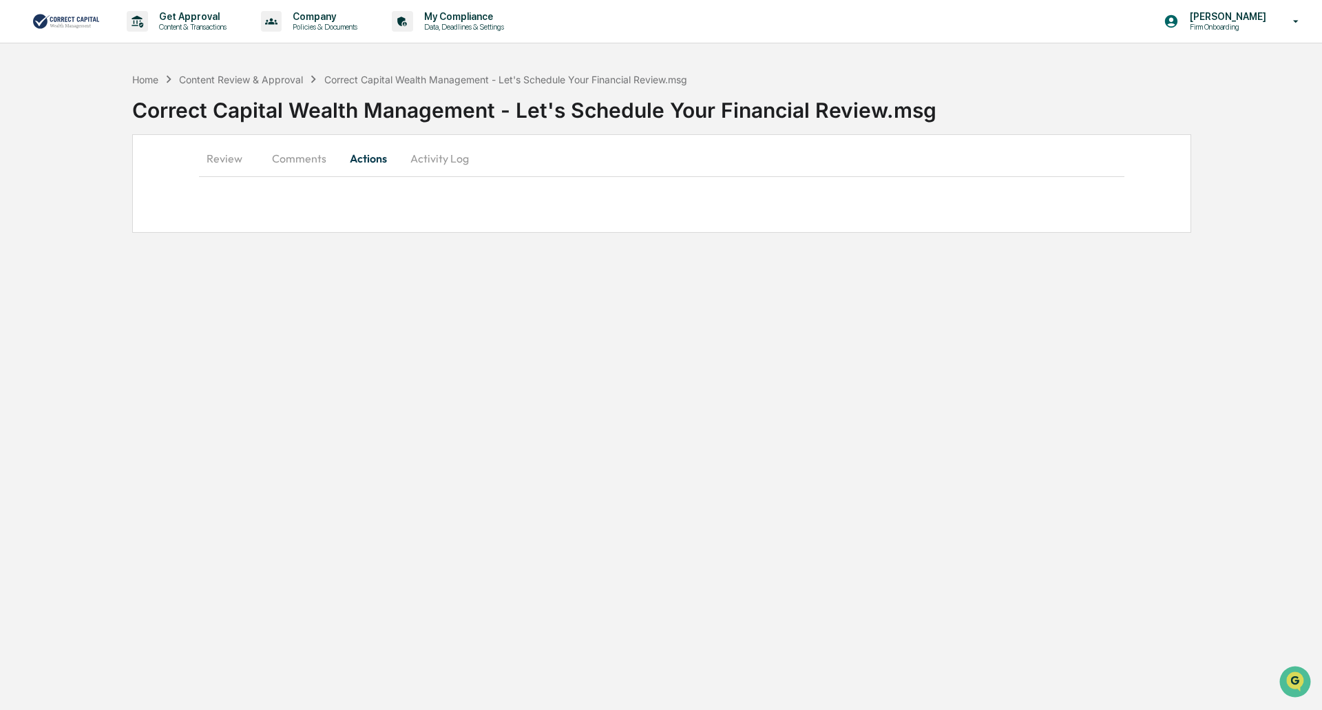
click at [456, 164] on button "Activity Log" at bounding box center [439, 158] width 81 height 33
